Goal: Task Accomplishment & Management: Use online tool/utility

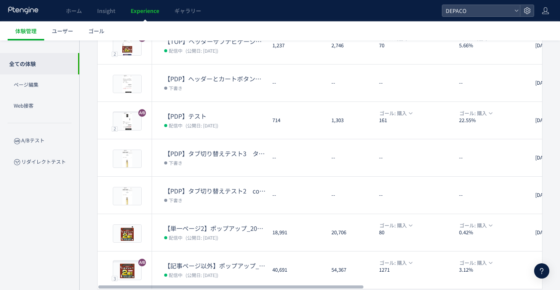
scroll to position [210, 0]
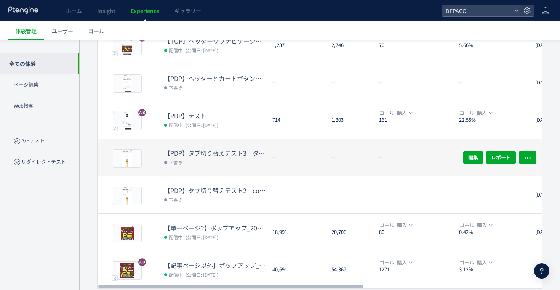
click at [259, 155] on dt "【PDP】タブ切り替えテスト3　タブを実装" at bounding box center [215, 153] width 102 height 9
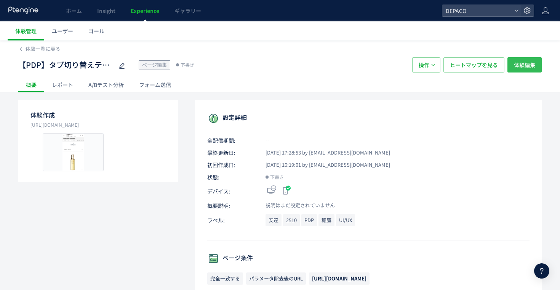
click at [532, 67] on span "体験編集" at bounding box center [524, 64] width 21 height 15
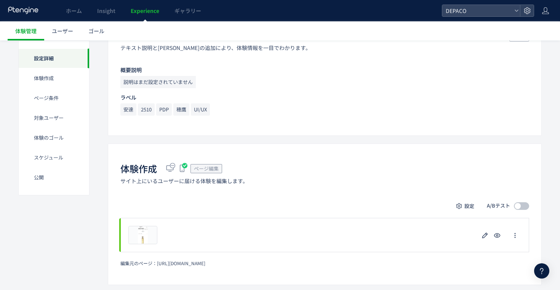
scroll to position [87, 0]
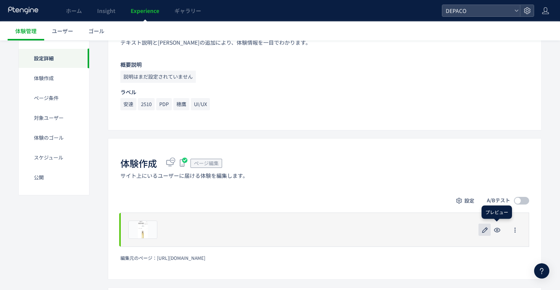
click at [486, 226] on icon "button" at bounding box center [484, 229] width 9 height 9
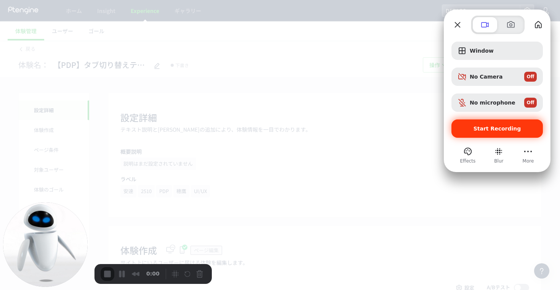
click at [502, 131] on span "Start Recording" at bounding box center [498, 128] width 48 height 6
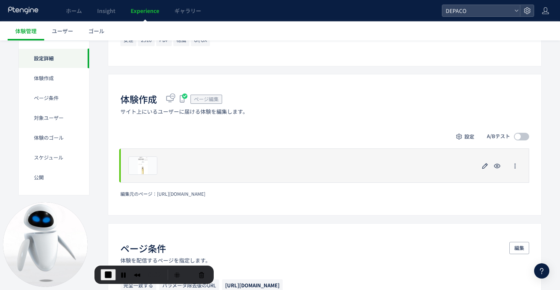
scroll to position [168, 0]
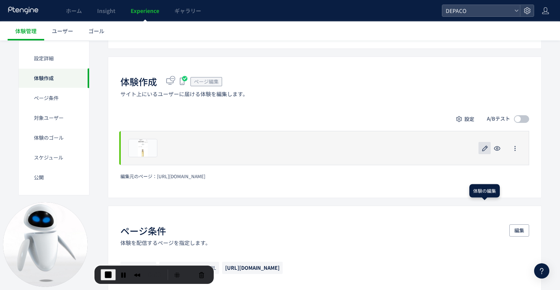
click at [486, 149] on icon "button" at bounding box center [484, 148] width 9 height 9
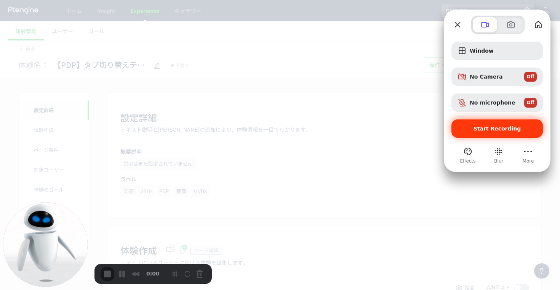
click at [485, 129] on span "Start Recording" at bounding box center [498, 128] width 48 height 6
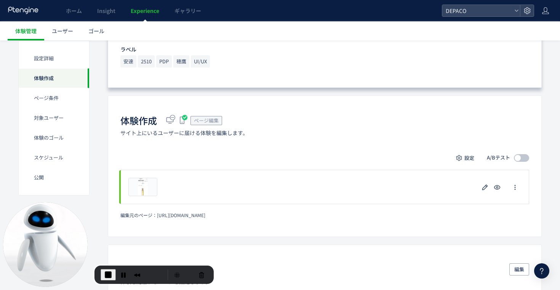
scroll to position [135, 0]
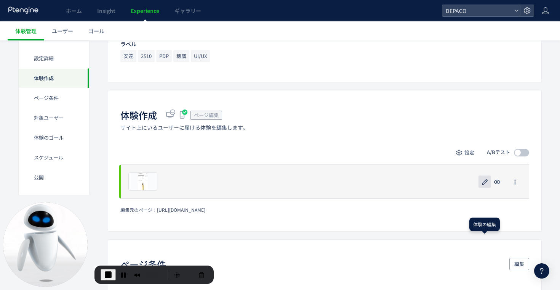
click at [482, 183] on icon "button" at bounding box center [484, 181] width 9 height 9
